Goal: Information Seeking & Learning: Learn about a topic

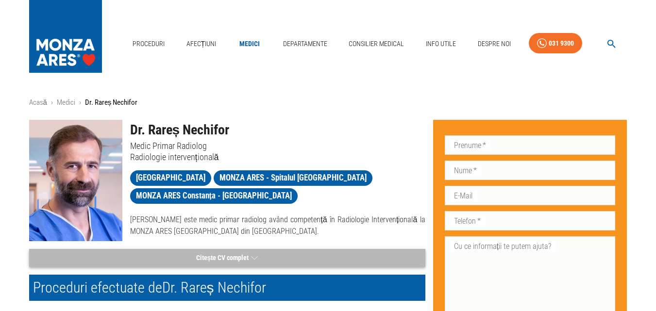
click at [218, 252] on button "Citește CV complet" at bounding box center [227, 258] width 396 height 18
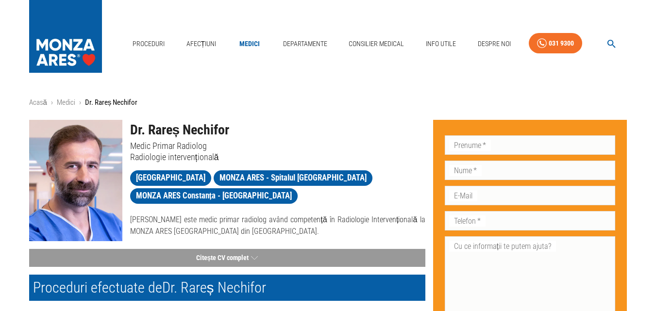
drag, startPoint x: 426, startPoint y: 192, endPoint x: 309, endPoint y: 106, distance: 144.8
